Goal: Information Seeking & Learning: Understand process/instructions

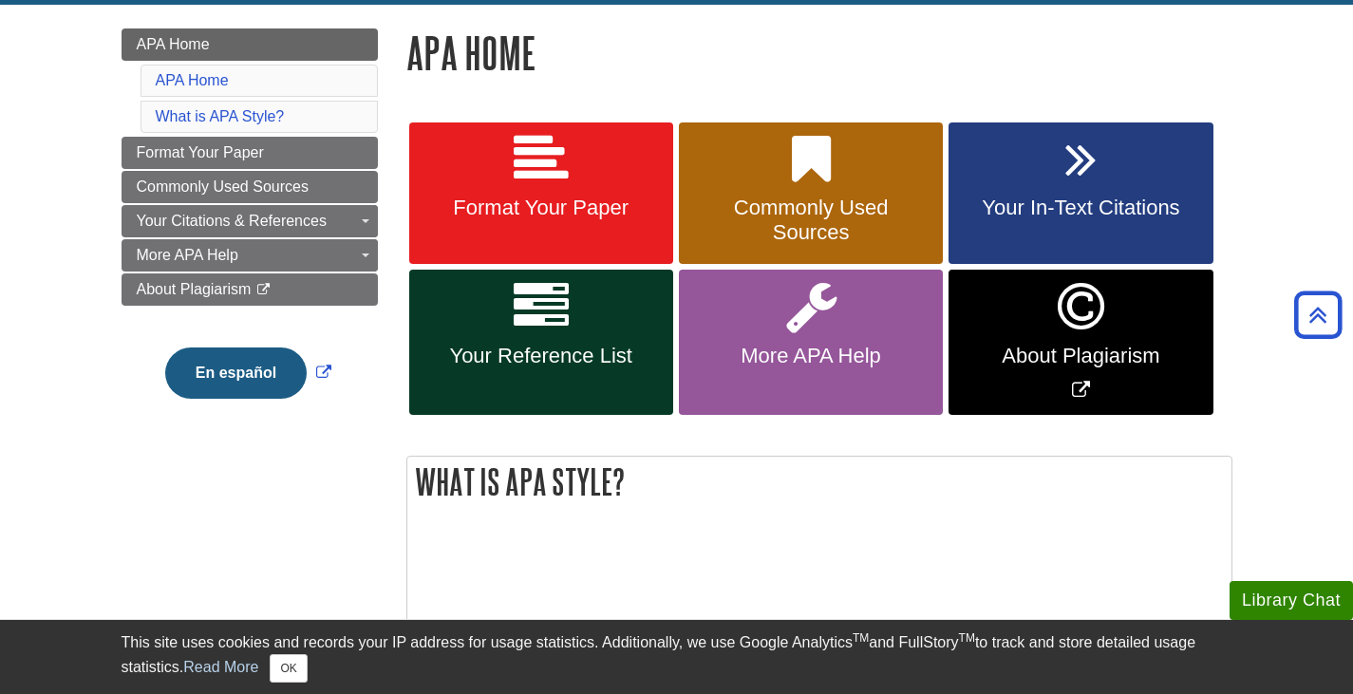
scroll to position [230, 0]
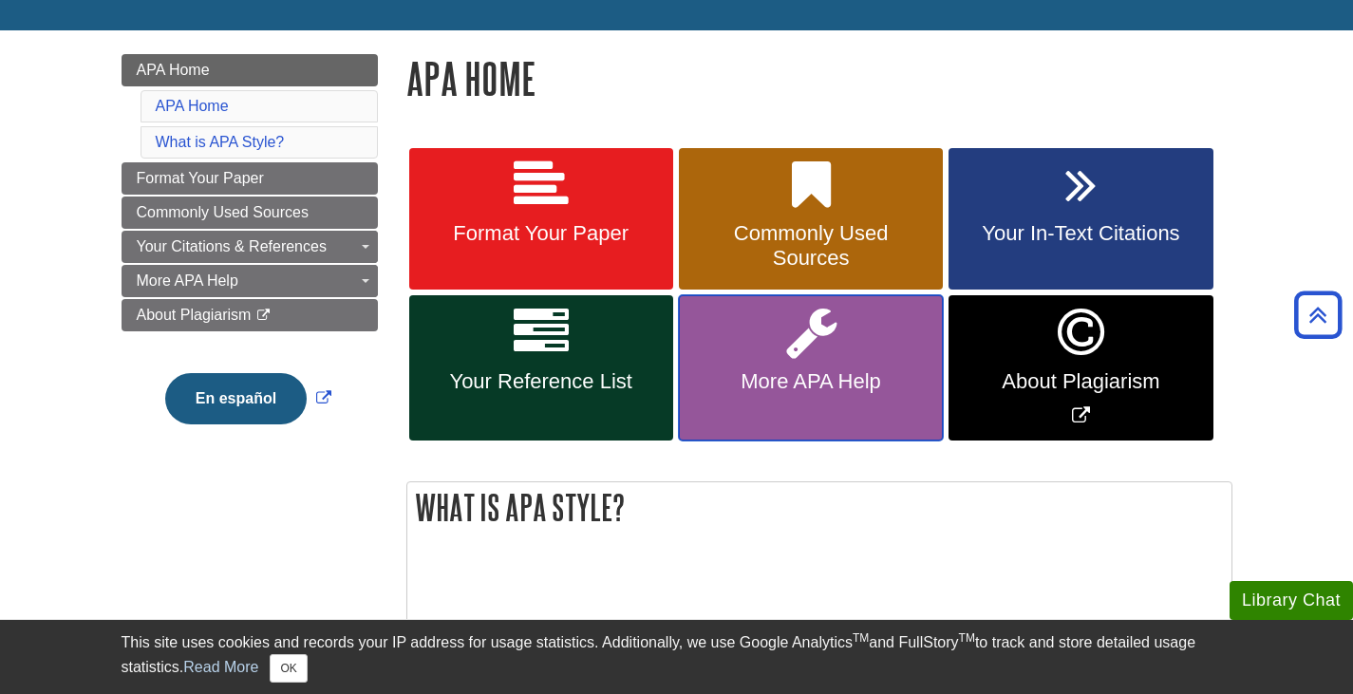
click at [818, 347] on icon at bounding box center [811, 332] width 50 height 55
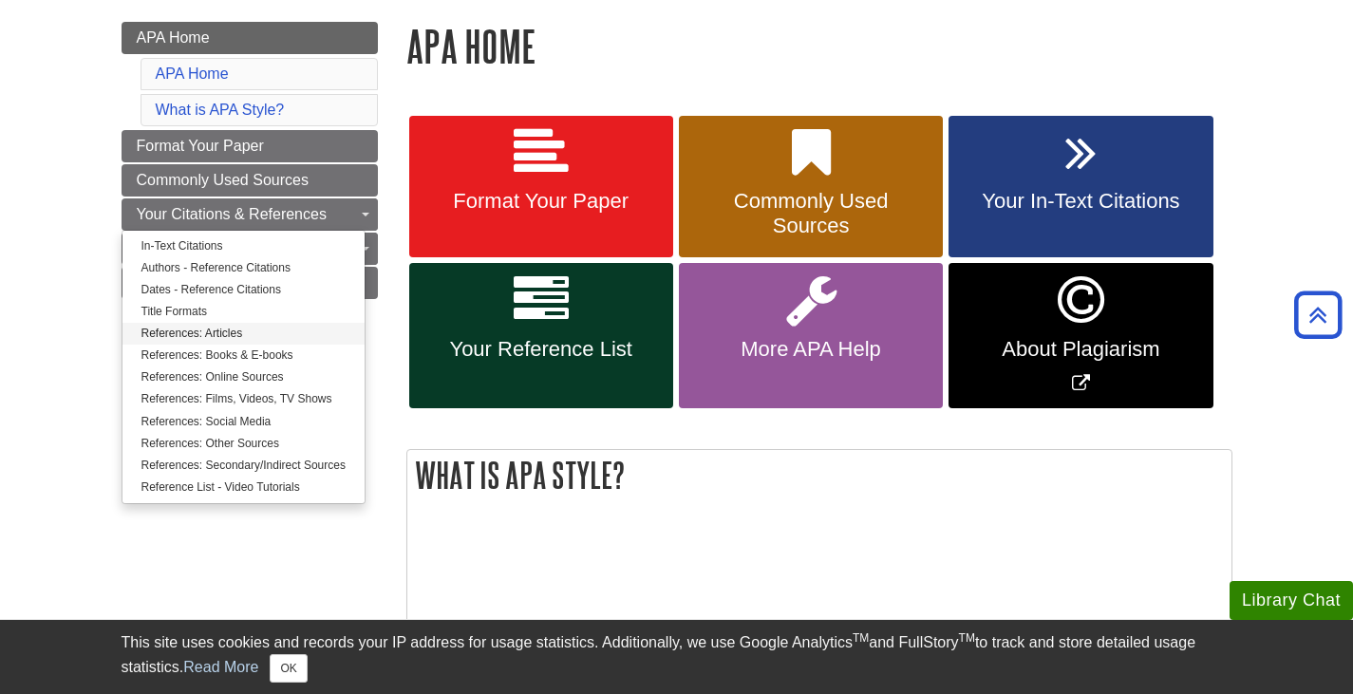
scroll to position [263, 0]
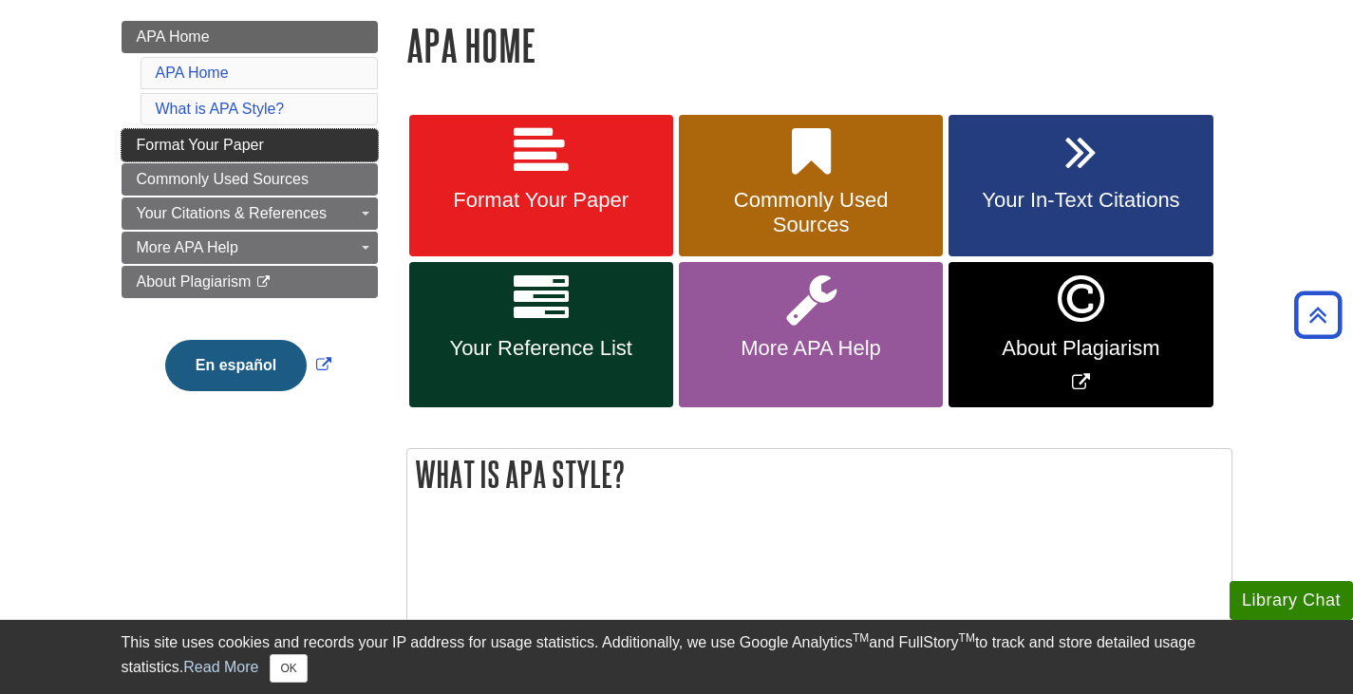
click at [247, 139] on span "Format Your Paper" at bounding box center [200, 145] width 127 height 16
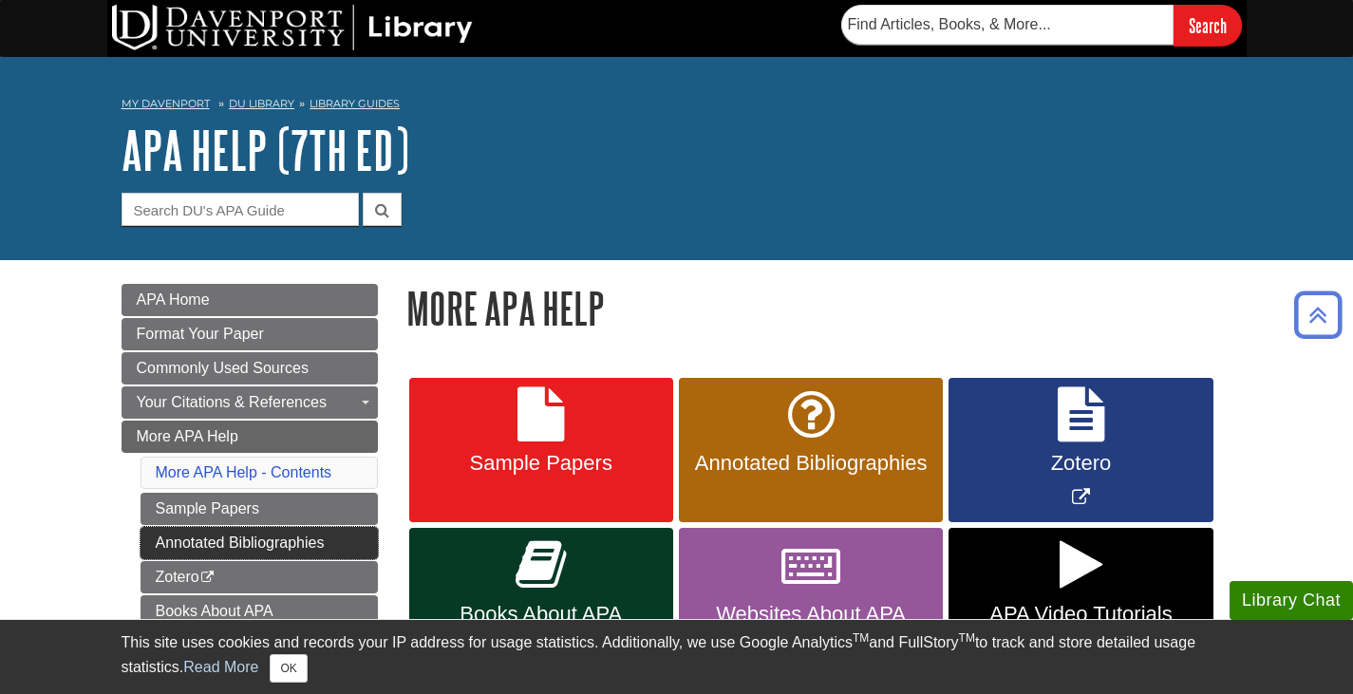
scroll to position [1, 0]
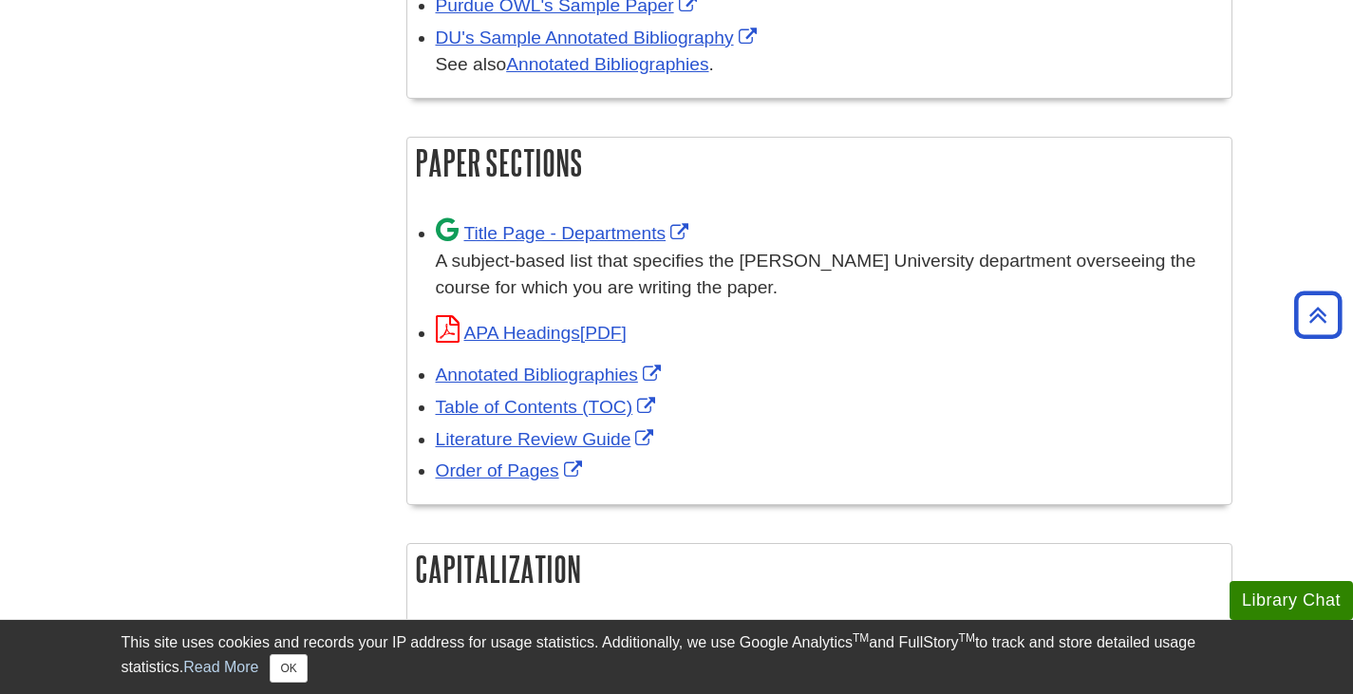
scroll to position [1136, 0]
click at [525, 227] on link "Title Page - Departments" at bounding box center [565, 232] width 258 height 20
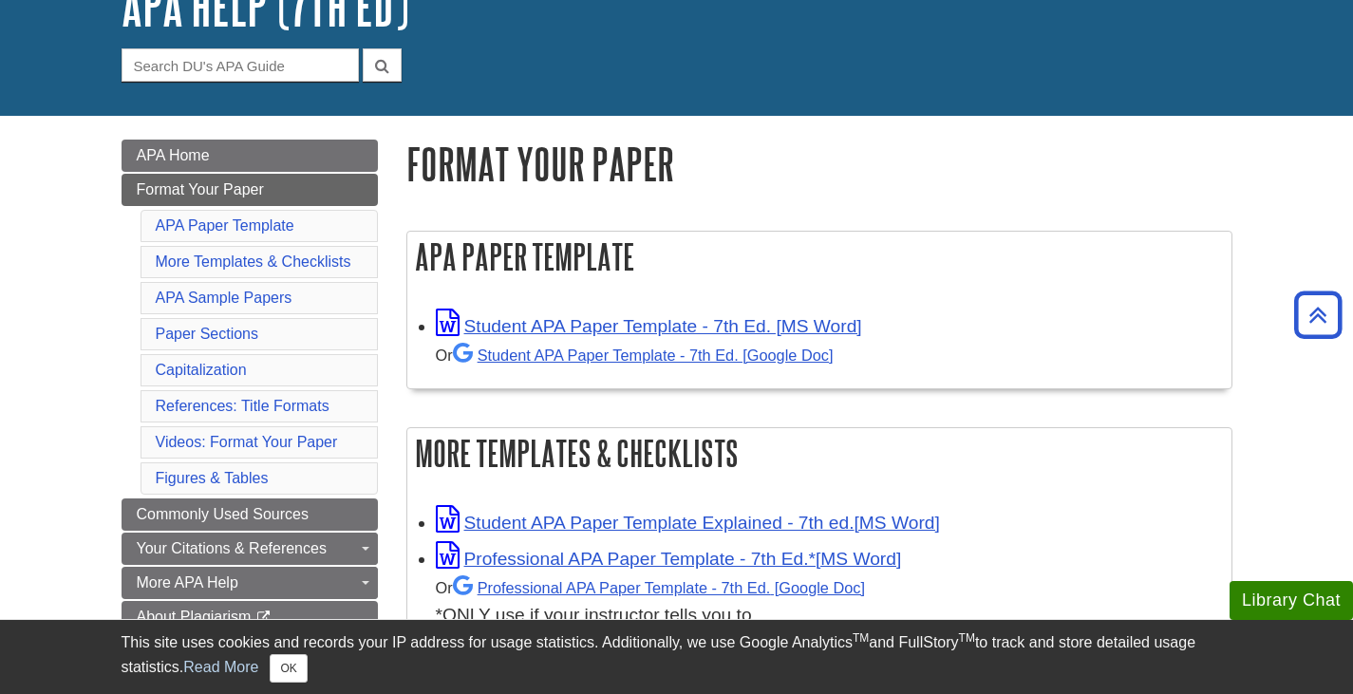
scroll to position [0, 0]
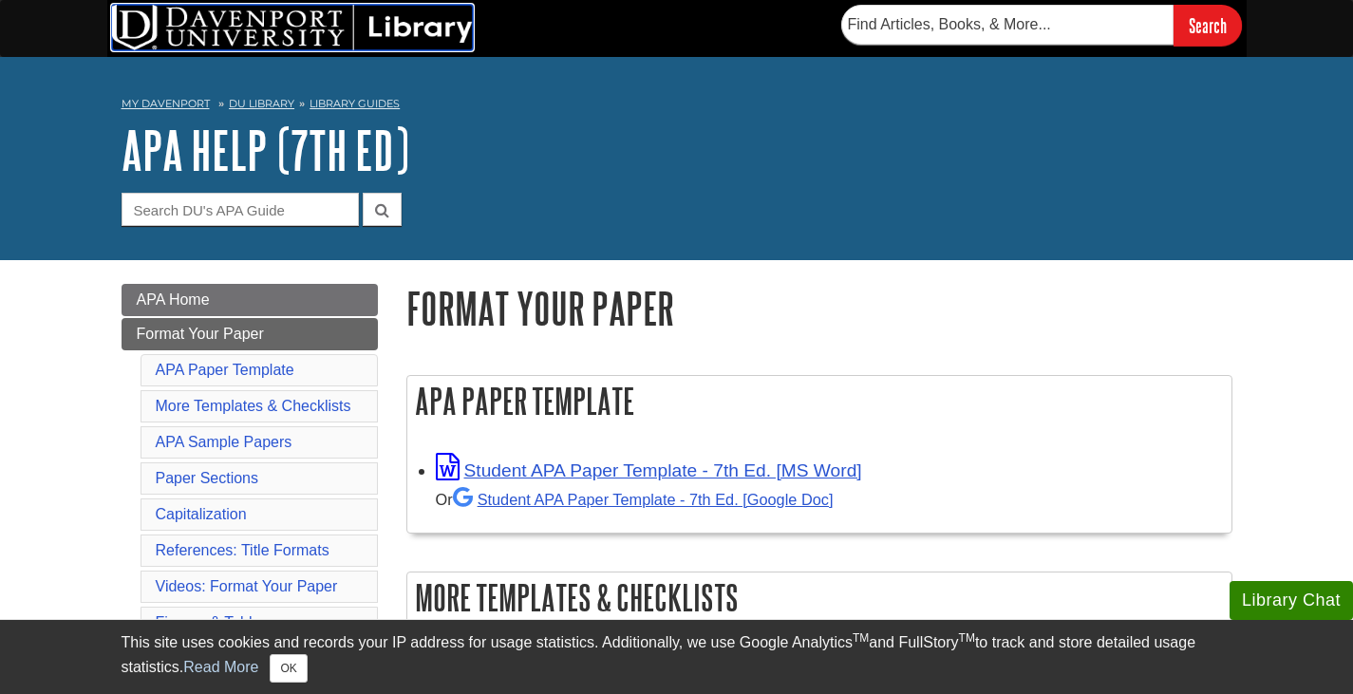
click at [399, 12] on img at bounding box center [292, 28] width 361 height 46
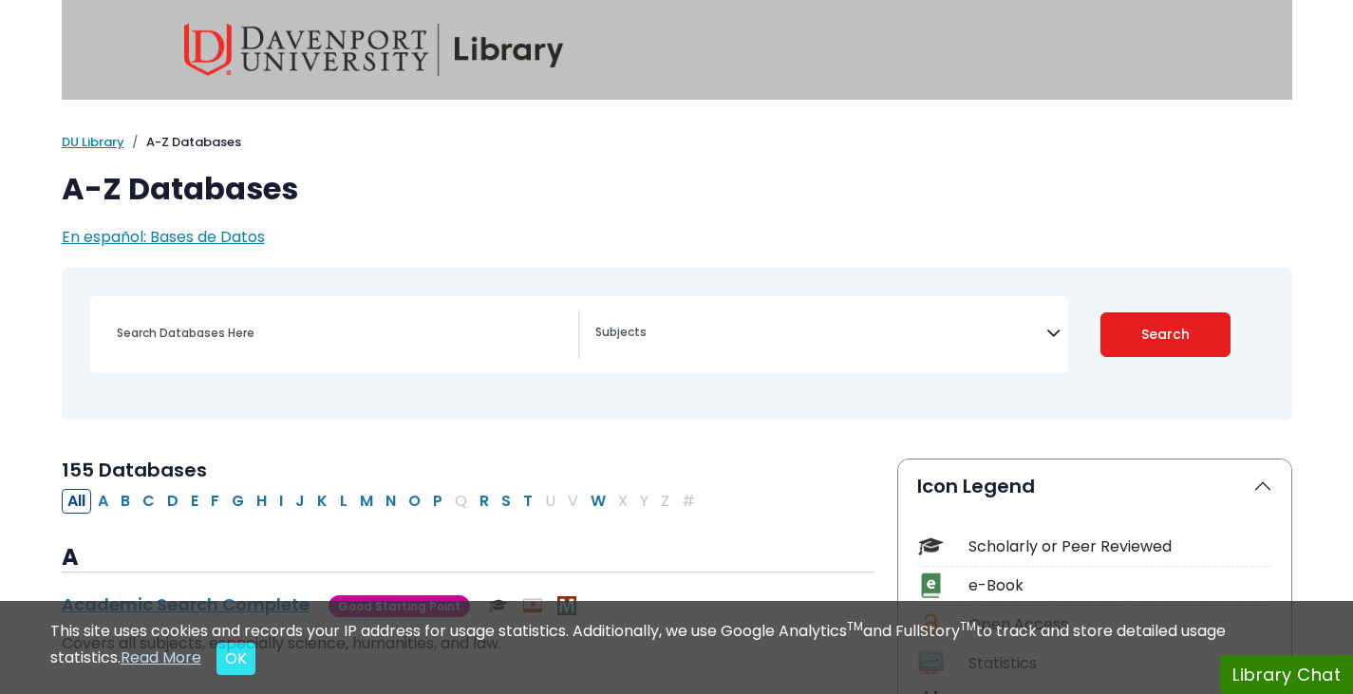
select select "Database Subject Filter"
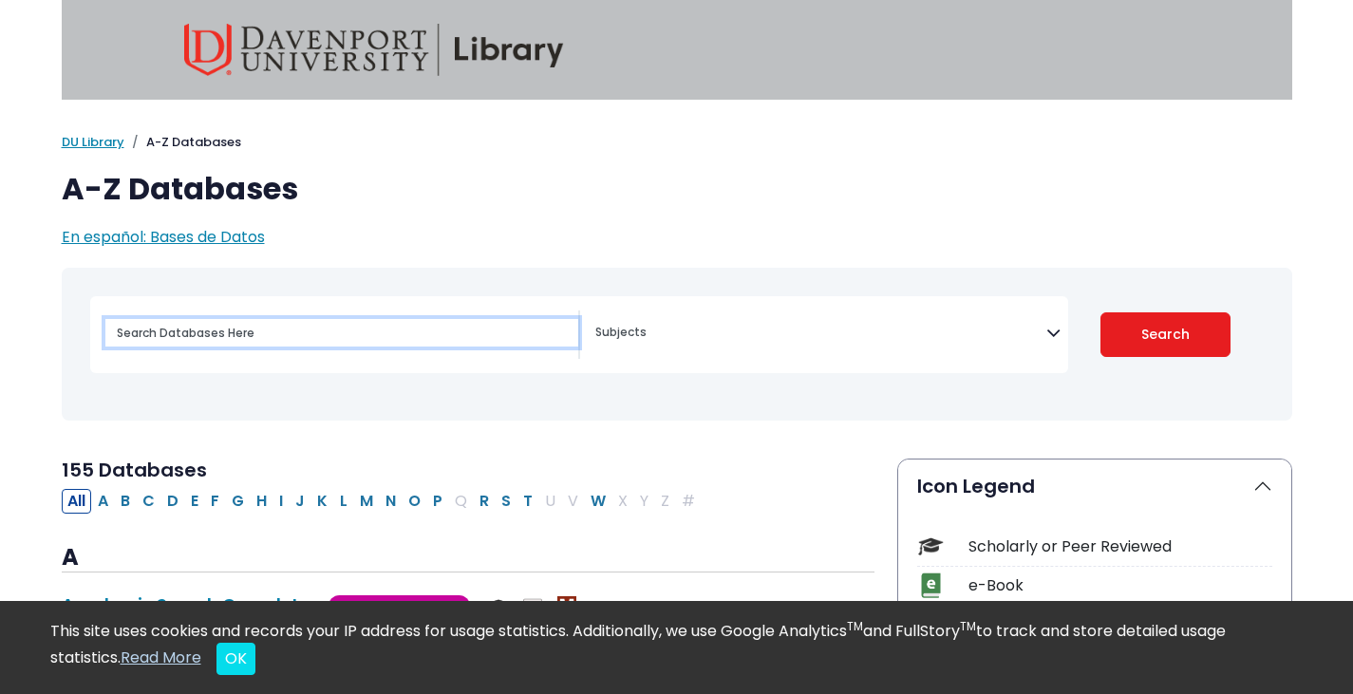
click at [255, 338] on input "Search database by title or keyword" at bounding box center [341, 333] width 473 height 28
type input "proquest"
click at [1100, 312] on button "Search" at bounding box center [1165, 334] width 130 height 45
select select "Database Subject Filter"
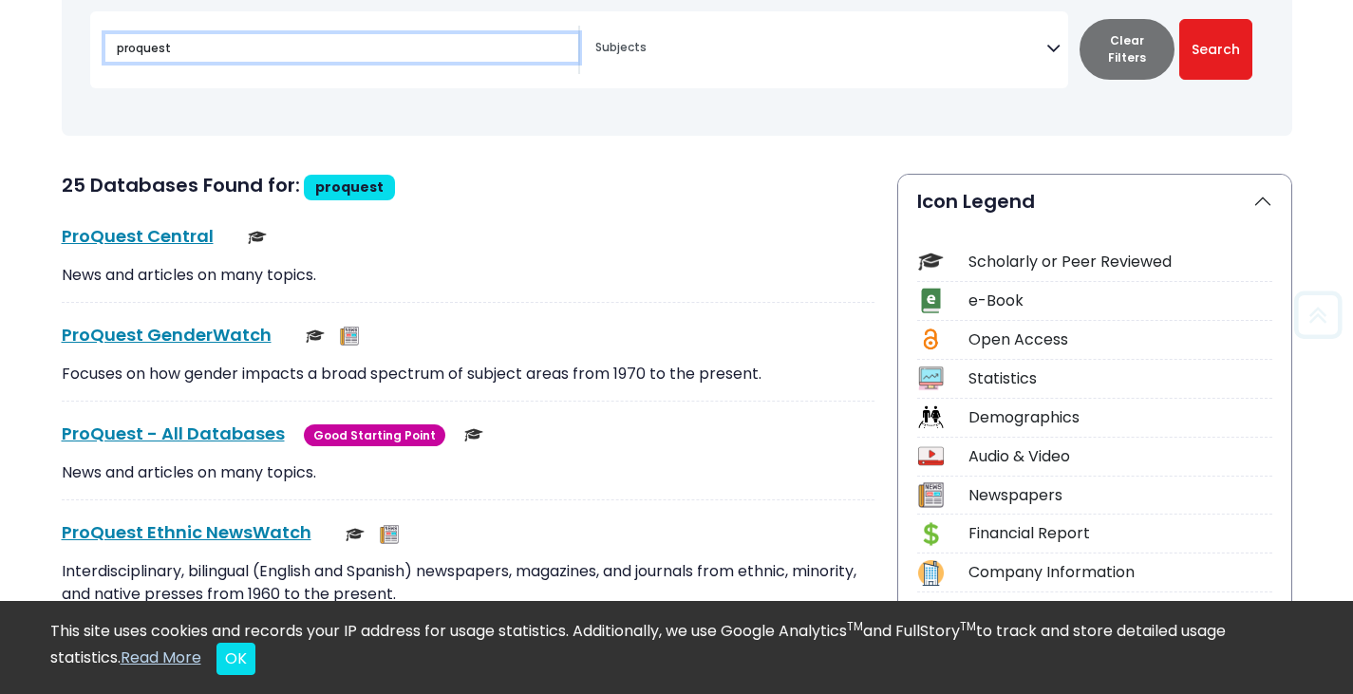
scroll to position [306, 0]
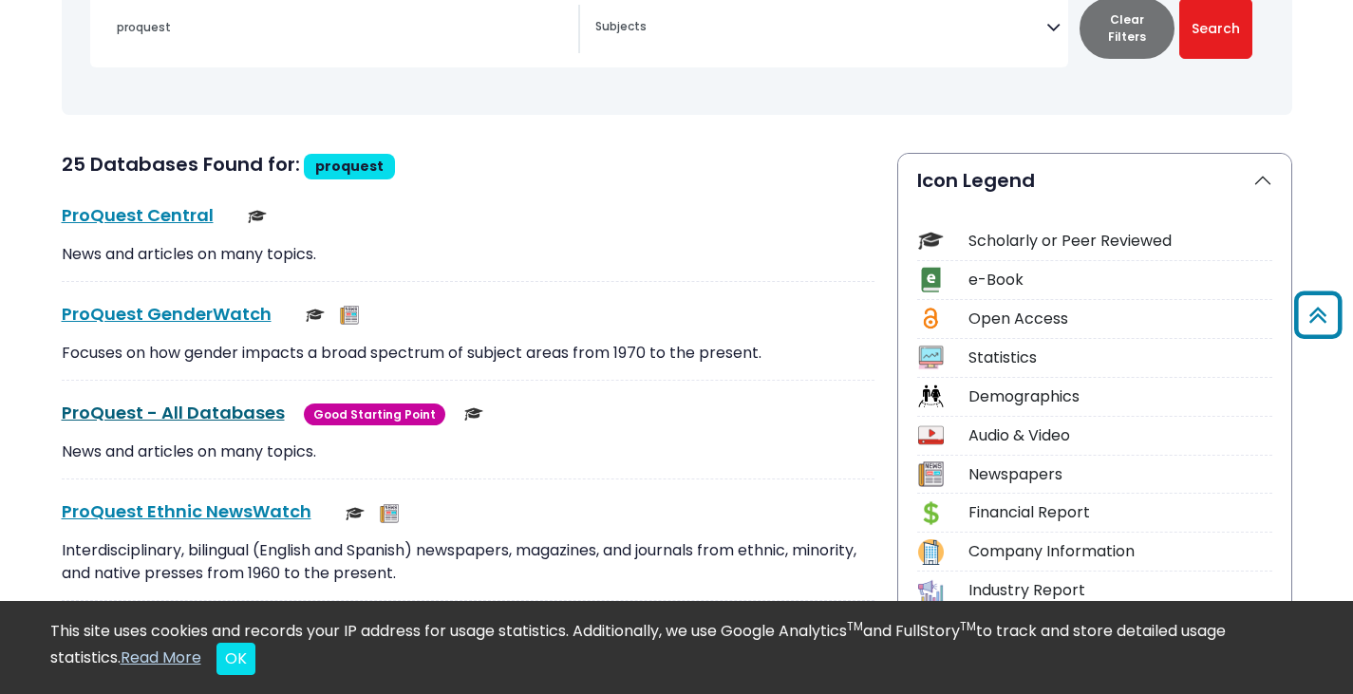
click at [192, 412] on link "ProQuest - All Databases This link opens in a new window" at bounding box center [173, 413] width 223 height 24
